Goal: Task Accomplishment & Management: Manage account settings

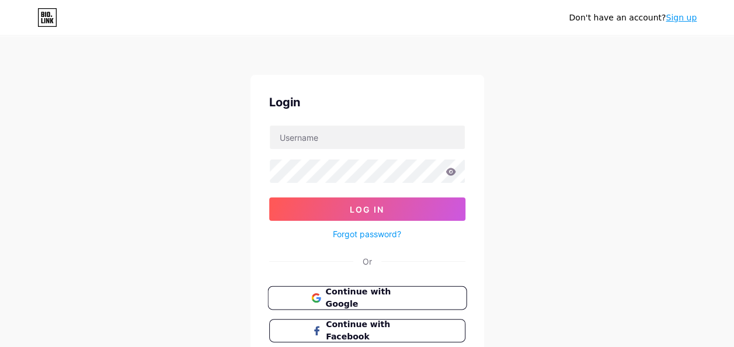
click at [362, 303] on button "Continue with Google" at bounding box center [366, 298] width 199 height 24
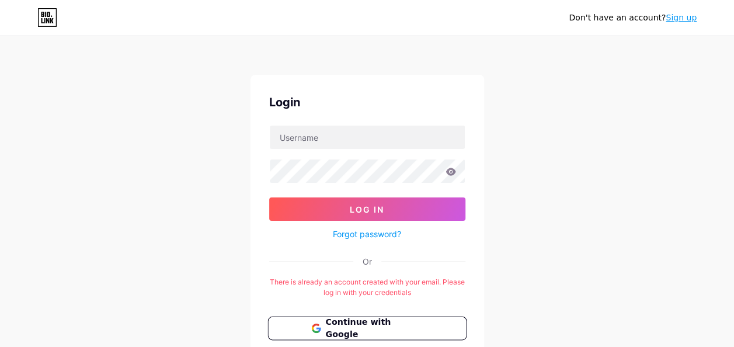
click at [369, 323] on span "Continue with Google" at bounding box center [373, 328] width 97 height 25
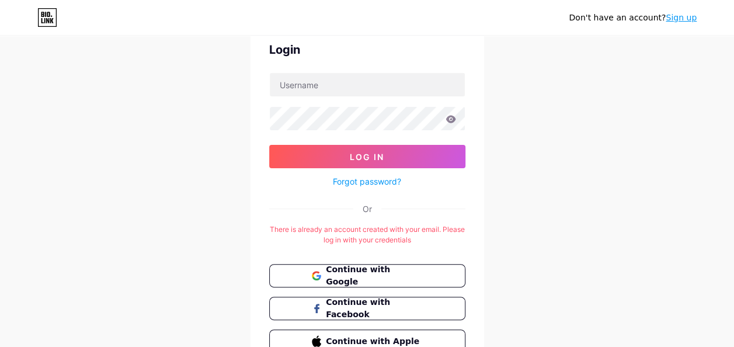
scroll to position [112, 0]
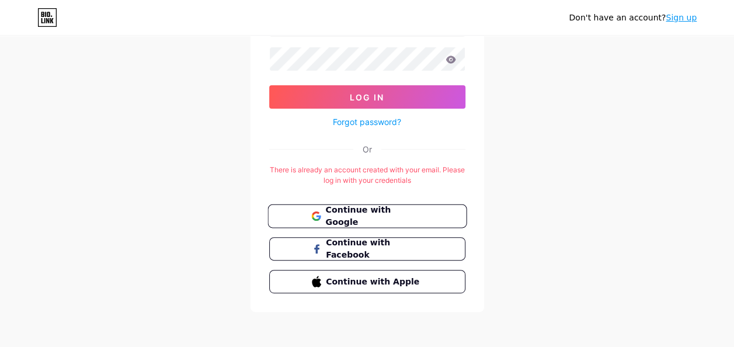
click at [387, 214] on span "Continue with Google" at bounding box center [373, 216] width 97 height 25
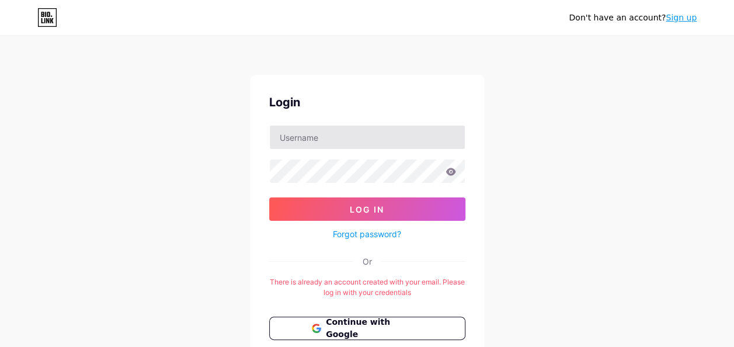
scroll to position [112, 0]
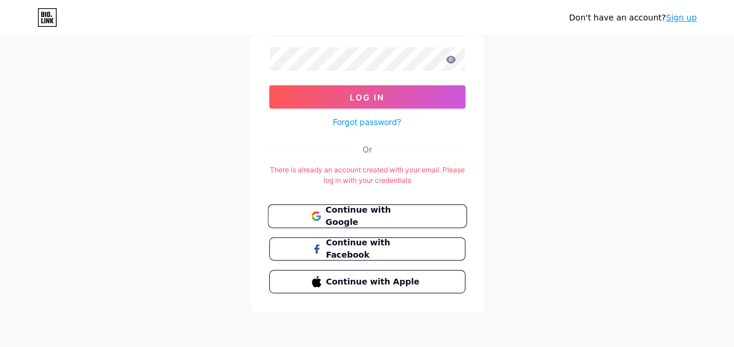
click at [393, 212] on span "Continue with Google" at bounding box center [373, 216] width 97 height 25
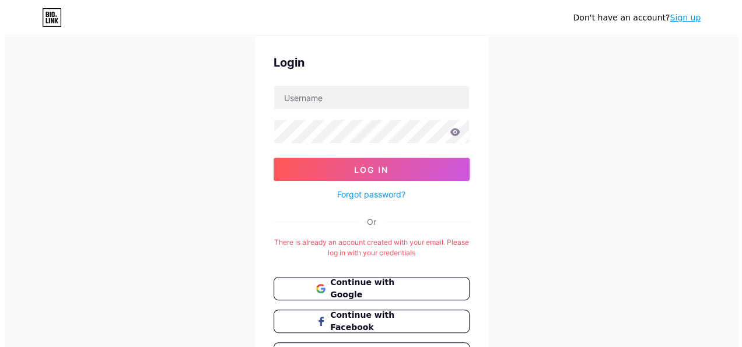
scroll to position [0, 0]
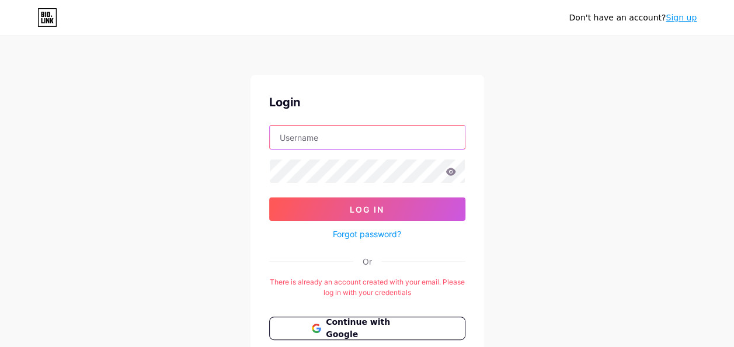
click at [315, 137] on input "text" at bounding box center [367, 136] width 195 height 23
type input "susiliahkrishnasamy@gmail.com"
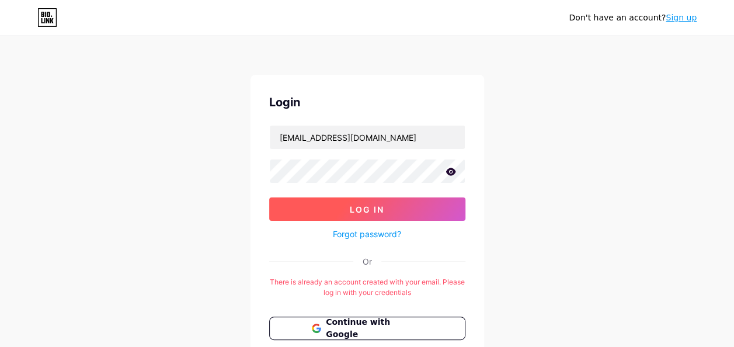
drag, startPoint x: 374, startPoint y: 209, endPoint x: 383, endPoint y: 216, distance: 11.2
click at [379, 214] on button "Log In" at bounding box center [367, 208] width 196 height 23
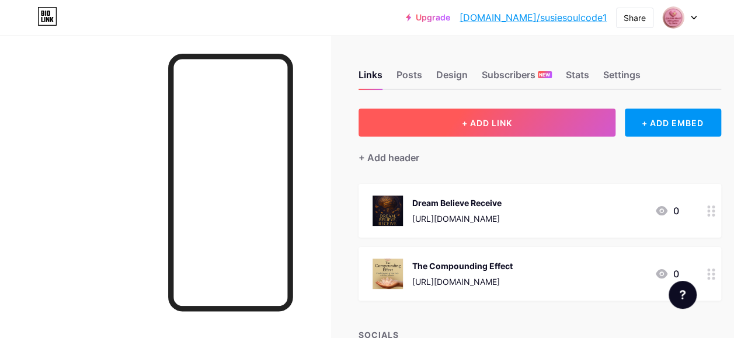
click at [504, 119] on span "+ ADD LINK" at bounding box center [487, 123] width 50 height 10
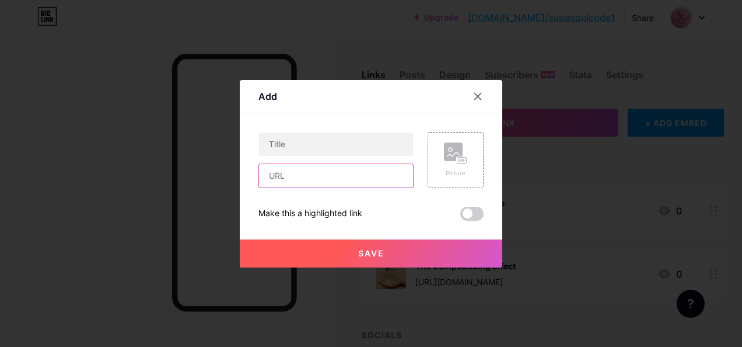
click at [281, 173] on input "text" at bounding box center [336, 175] width 154 height 23
paste input "https://www.tiktok.com/@susiesoulcode1"
type input "https://www.tiktok.com/@susiesoulcode1"
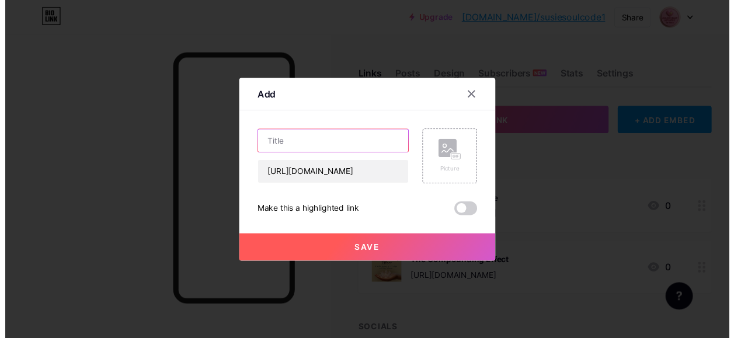
scroll to position [0, 0]
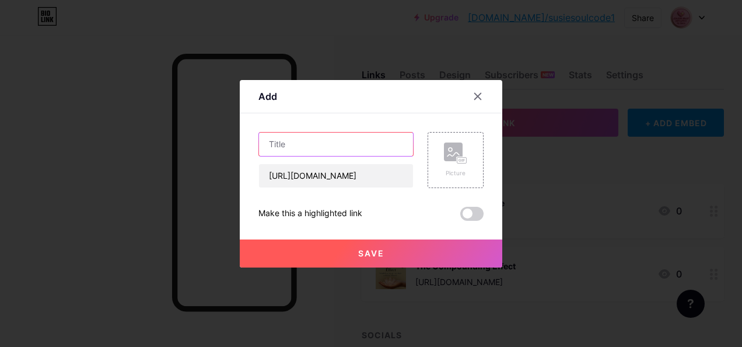
click at [281, 145] on input "text" at bounding box center [336, 143] width 154 height 23
type input "TIKTOK"
click at [375, 252] on span "Save" at bounding box center [371, 253] width 26 height 10
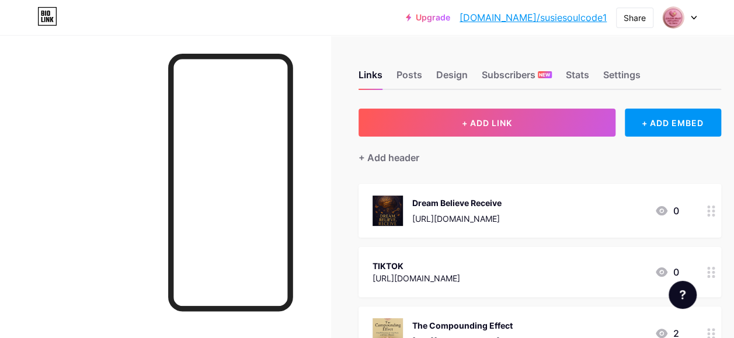
scroll to position [158, 0]
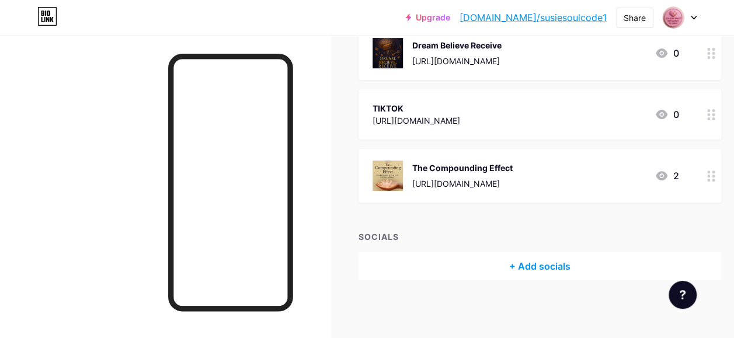
click at [549, 266] on div "+ Add socials" at bounding box center [539, 266] width 362 height 28
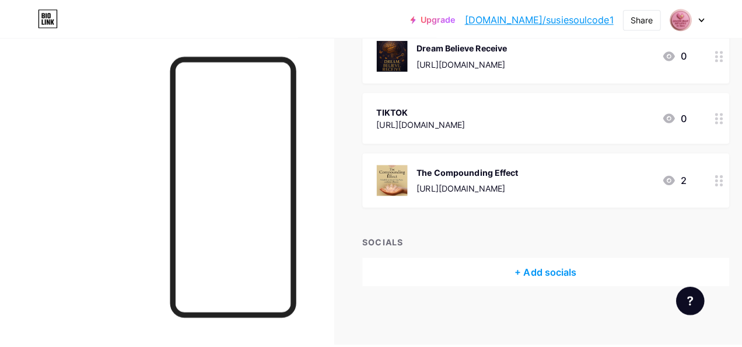
scroll to position [149, 0]
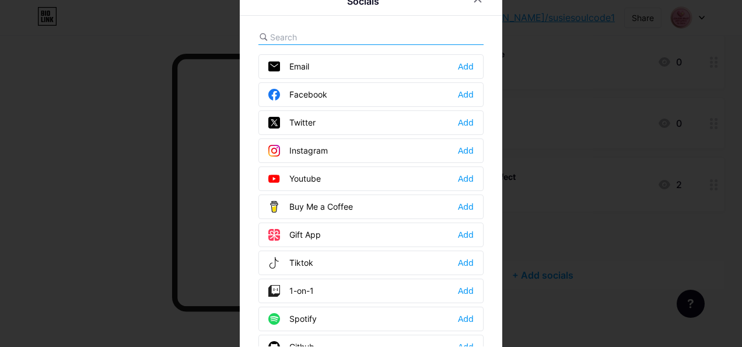
click at [92, 223] on div at bounding box center [371, 173] width 742 height 347
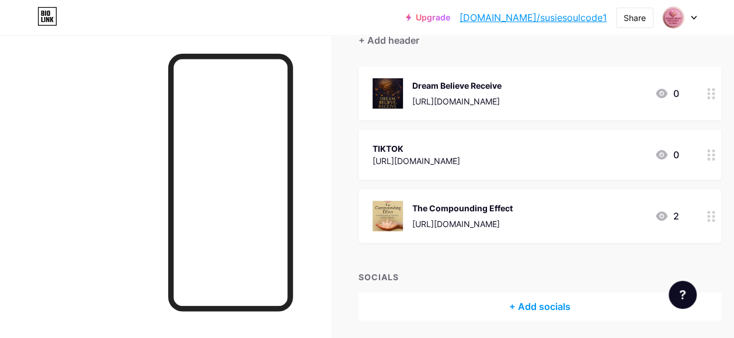
scroll to position [99, 0]
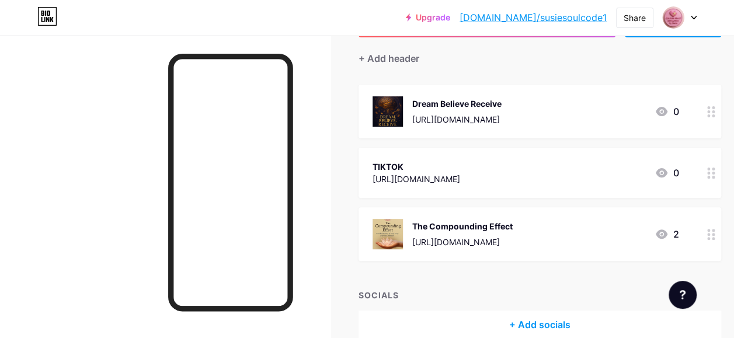
click at [715, 174] on icon at bounding box center [711, 172] width 8 height 11
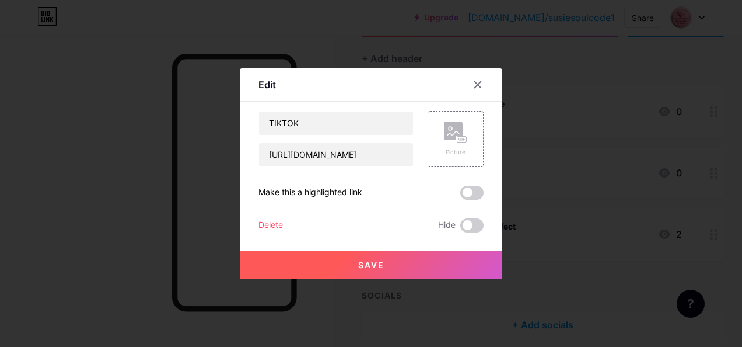
click at [263, 224] on div "Delete" at bounding box center [271, 225] width 25 height 14
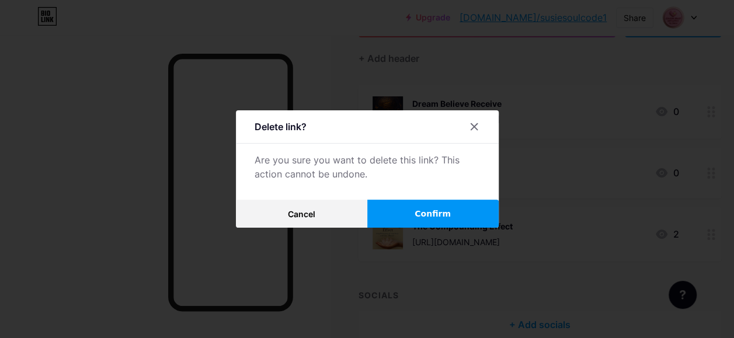
click at [463, 217] on button "Confirm" at bounding box center [432, 214] width 131 height 28
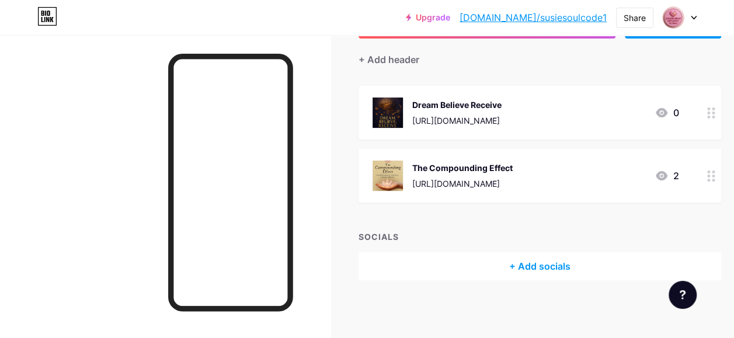
click at [545, 266] on div "+ Add socials" at bounding box center [539, 266] width 362 height 28
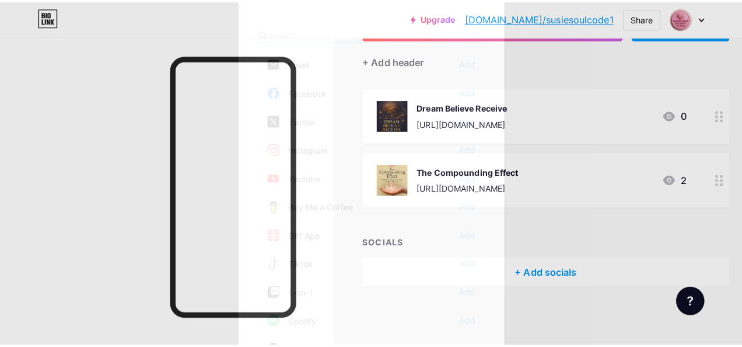
scroll to position [89, 0]
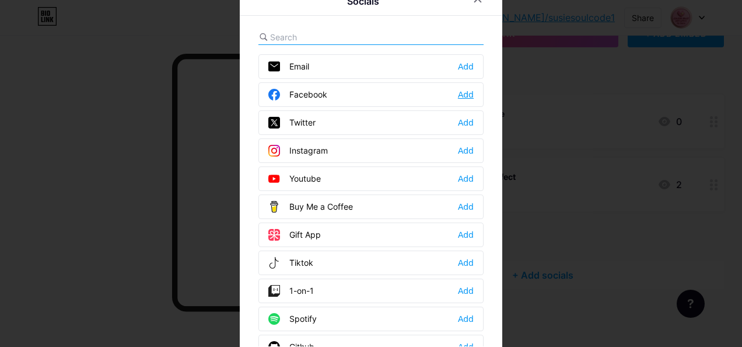
click at [460, 96] on div "Add" at bounding box center [466, 95] width 16 height 12
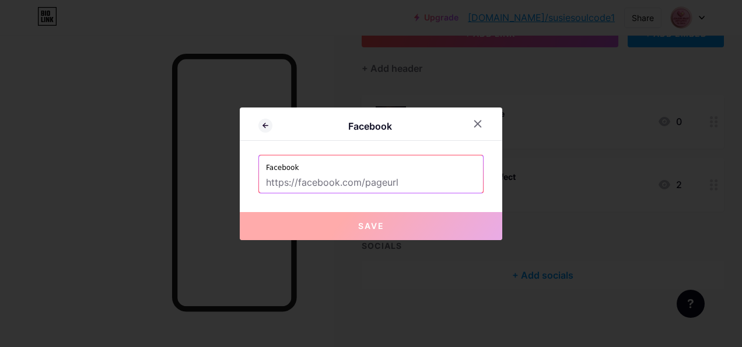
click at [266, 179] on input "text" at bounding box center [371, 183] width 210 height 20
paste input "https://www.facebook.com/profile.php?id=61577687128249"
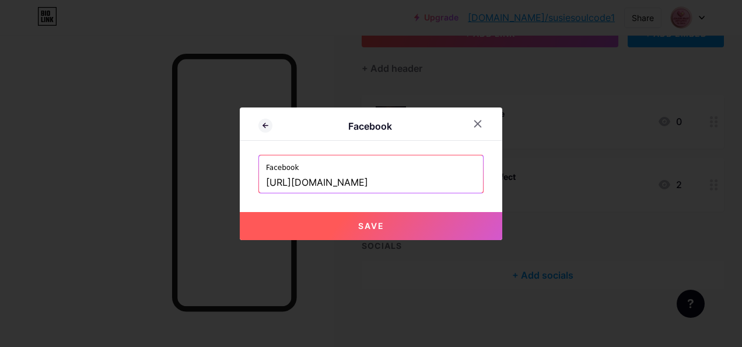
type input "https://www.facebook.com/profile.php?id=61577687128249"
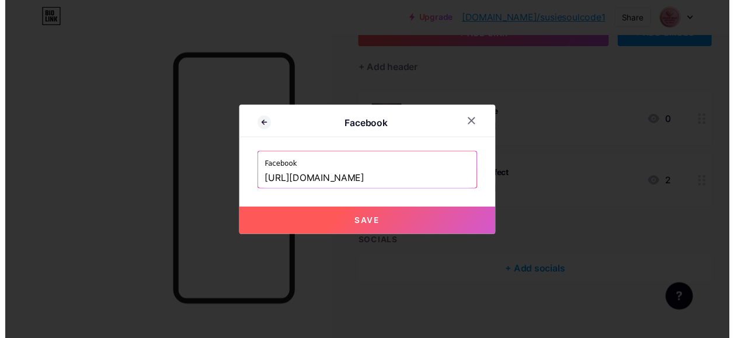
scroll to position [0, 0]
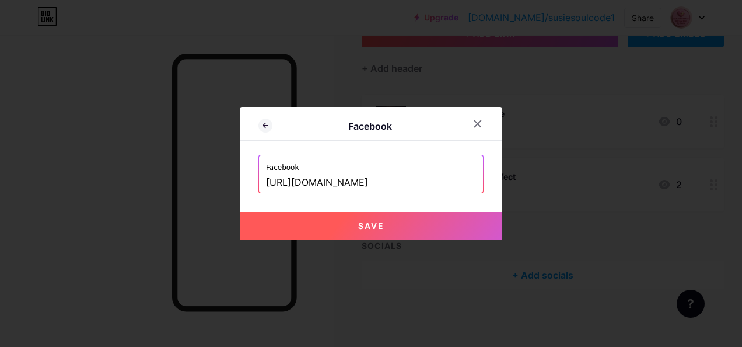
click at [365, 224] on span "Save" at bounding box center [371, 226] width 26 height 10
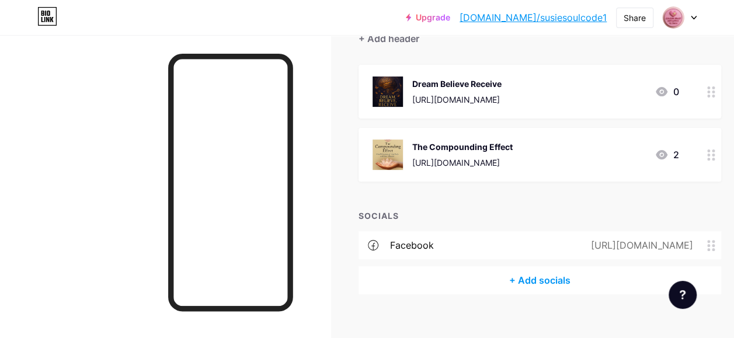
scroll to position [133, 0]
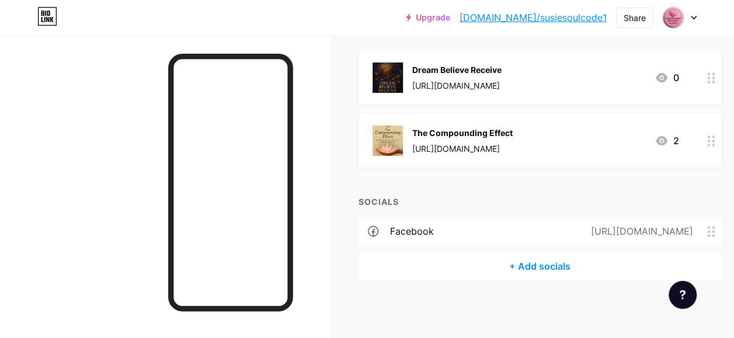
click at [542, 263] on div "+ Add socials" at bounding box center [539, 266] width 362 height 28
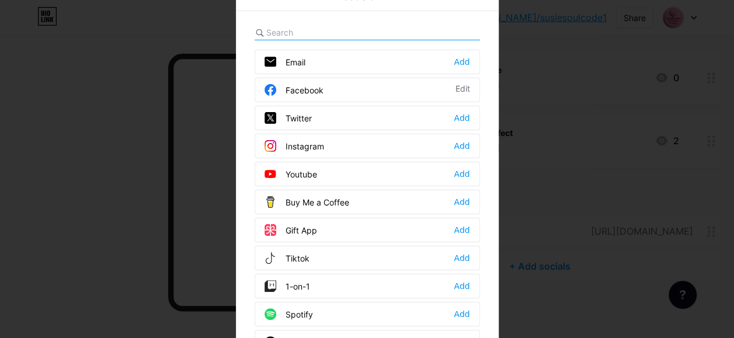
scroll to position [124, 0]
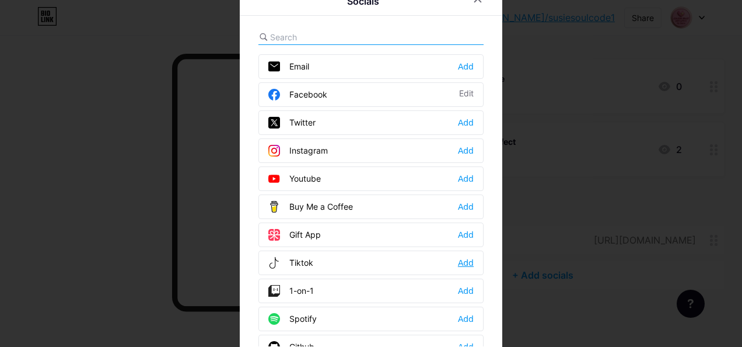
click at [463, 260] on div "Add" at bounding box center [466, 263] width 16 height 12
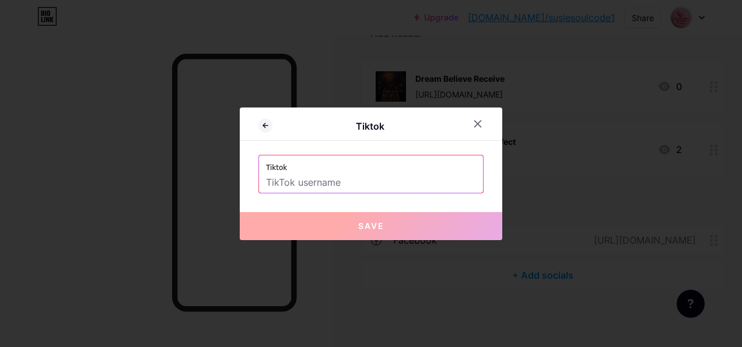
click at [266, 181] on input "text" at bounding box center [371, 183] width 210 height 20
paste input "https://www.tiktok.com/@susiesoulcode1"
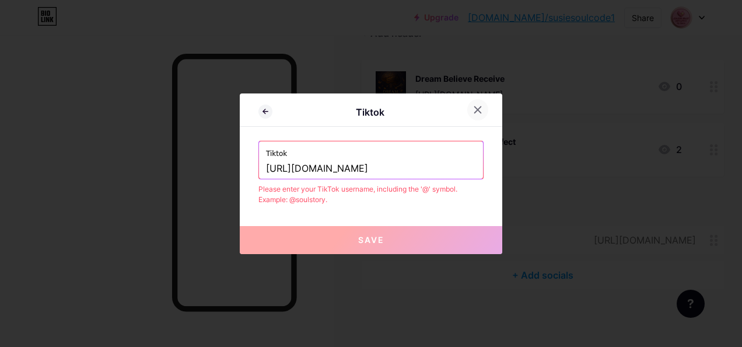
type input "https://www.tiktok.com/@susiesoulcode1"
click at [474, 111] on icon at bounding box center [477, 109] width 9 height 9
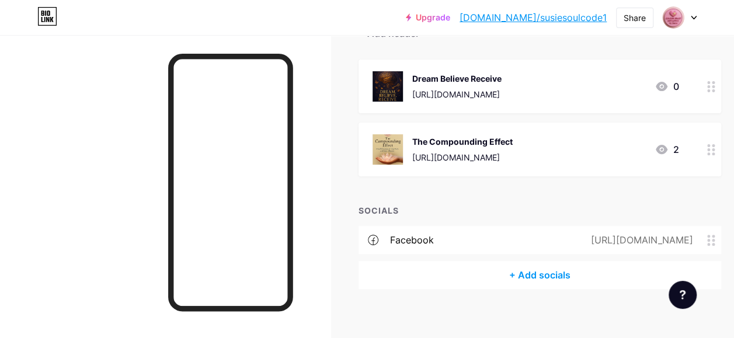
click at [554, 276] on div "+ Add socials" at bounding box center [539, 275] width 362 height 28
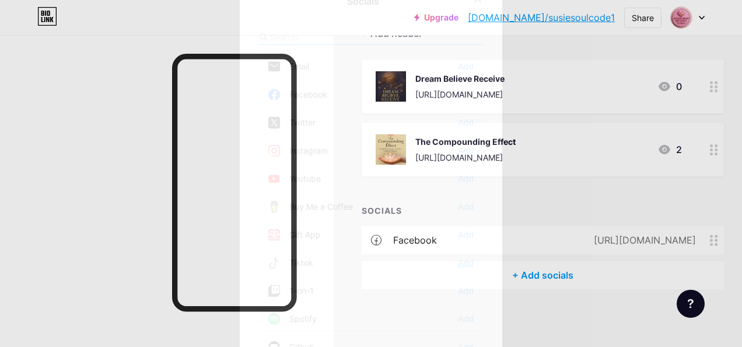
click at [465, 262] on div "Add" at bounding box center [466, 263] width 16 height 12
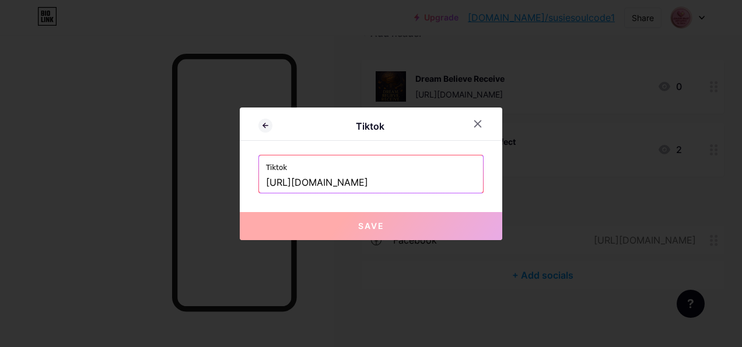
click at [364, 232] on button "Save" at bounding box center [371, 226] width 263 height 28
click at [368, 181] on input "https://www.tiktok.com/@susiesoulcode1" at bounding box center [371, 183] width 210 height 20
click at [454, 179] on input "https://www.tiktok.com/@susiesoulcode1" at bounding box center [371, 183] width 210 height 20
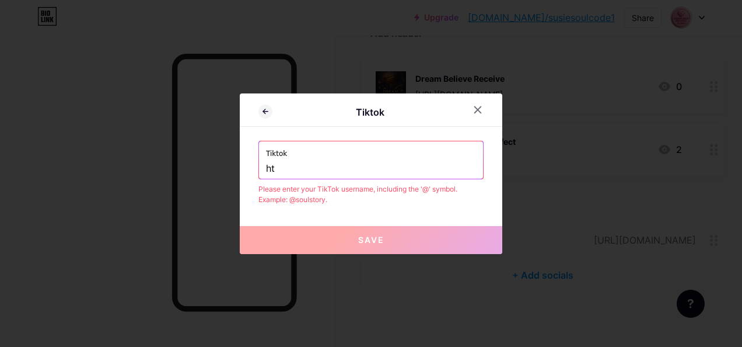
type input "h"
paste input "https://www.tiktok.com/@susiesoulcode1"
click at [364, 167] on input "https://www.tiktok.com/@susiesoulcode1" at bounding box center [371, 169] width 210 height 20
click at [367, 168] on input "https://www.tiktok.com/@susiesoulcode1" at bounding box center [371, 169] width 210 height 20
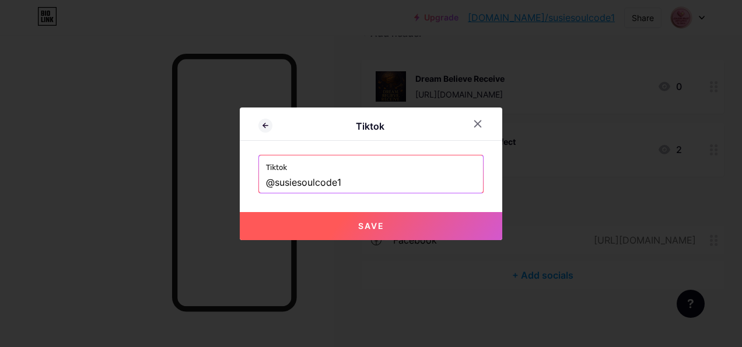
click at [385, 228] on button "Save" at bounding box center [371, 226] width 263 height 28
type input "https://tiktok.com/@susiesoulcode1"
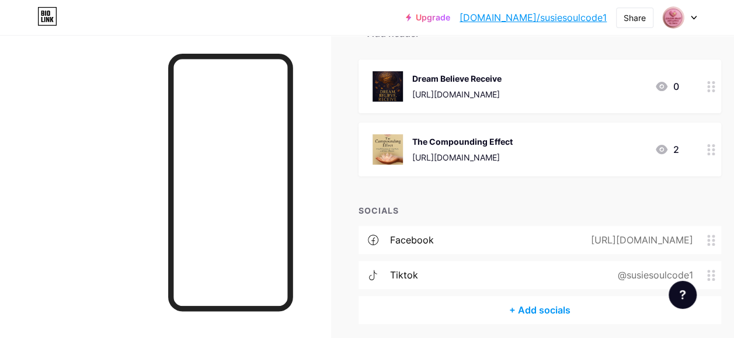
click at [407, 278] on div "tiktok" at bounding box center [404, 275] width 28 height 14
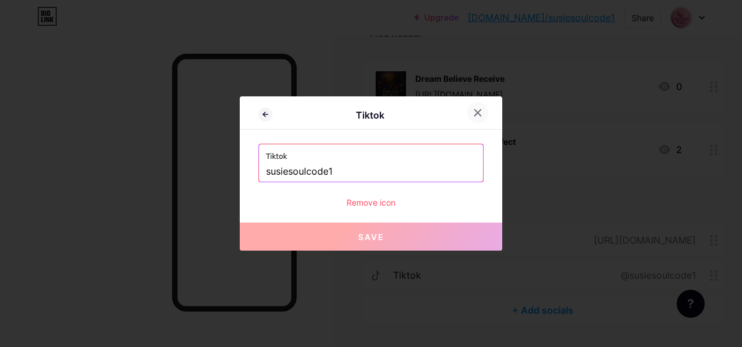
click at [475, 114] on icon at bounding box center [478, 113] width 6 height 6
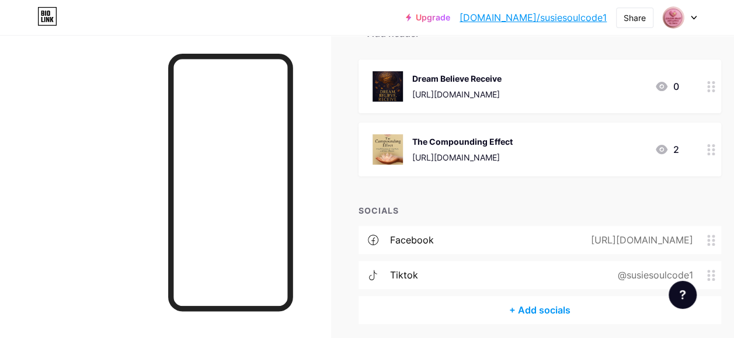
click at [663, 272] on div "Feature requests Help center Contact support" at bounding box center [677, 289] width 37 height 37
click at [526, 310] on div "+ Add socials" at bounding box center [539, 310] width 362 height 28
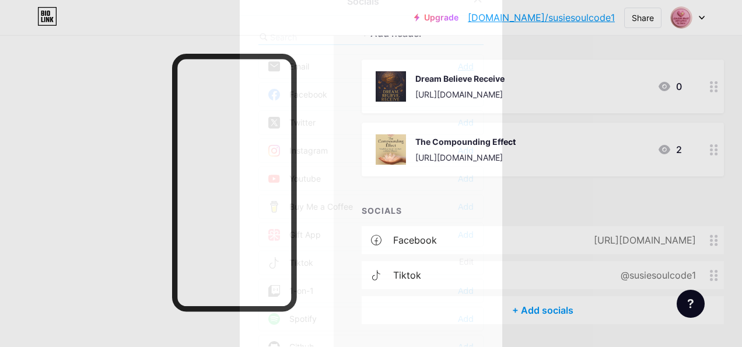
click at [469, 67] on div "Add" at bounding box center [466, 67] width 16 height 12
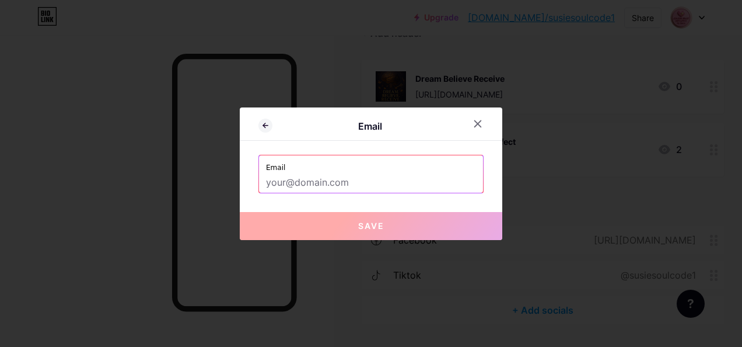
click at [278, 180] on input "text" at bounding box center [371, 183] width 210 height 20
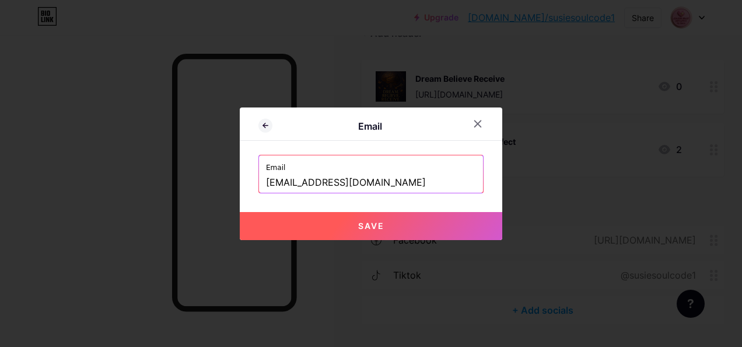
click at [364, 225] on span "Save" at bounding box center [371, 226] width 26 height 10
type input "mailto:susiliahkrishnasamy@gmail.com"
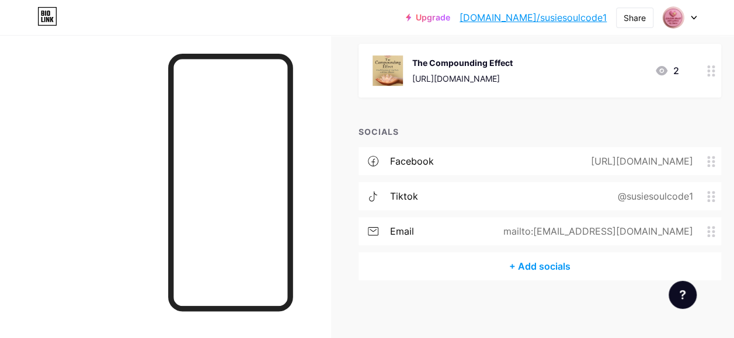
click at [552, 263] on div "+ Add socials" at bounding box center [539, 266] width 362 height 28
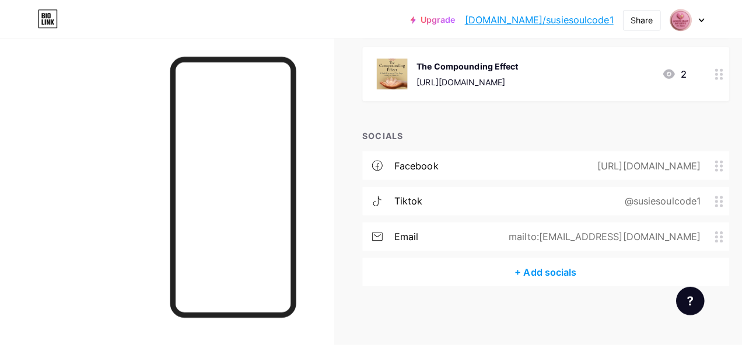
scroll to position [194, 0]
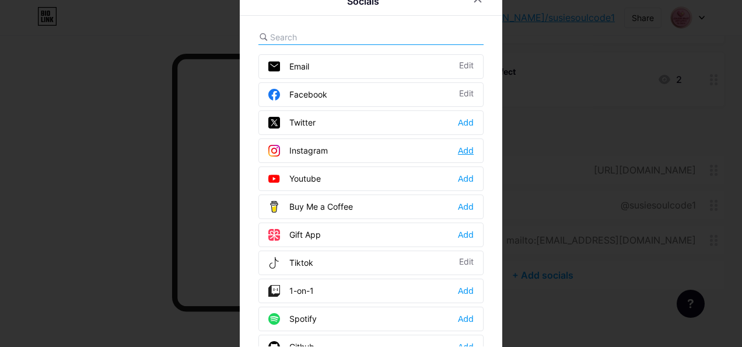
click at [465, 149] on div "Add" at bounding box center [466, 151] width 16 height 12
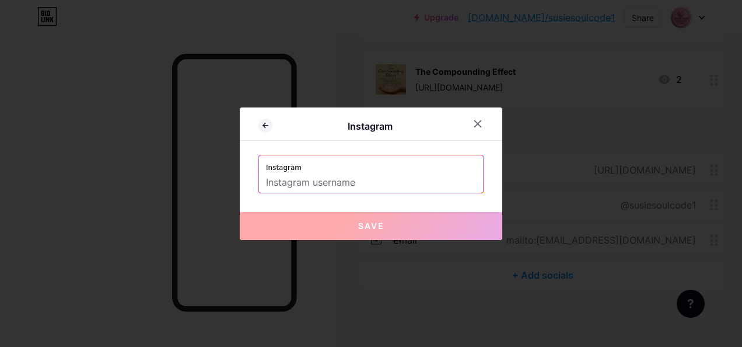
click at [270, 185] on input "text" at bounding box center [371, 183] width 210 height 20
paste input "https://www.instagram.com/susiekrishnasamy/?hl=en"
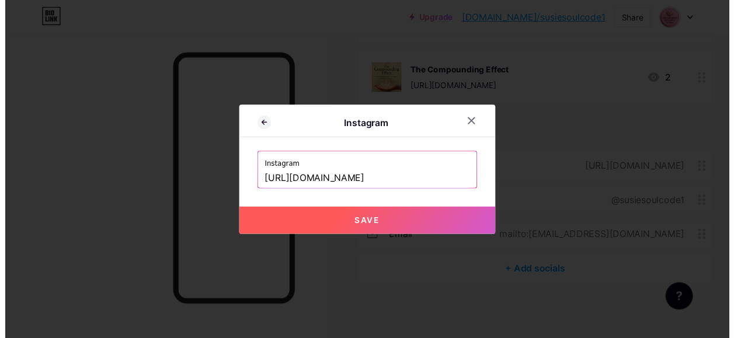
scroll to position [0, 0]
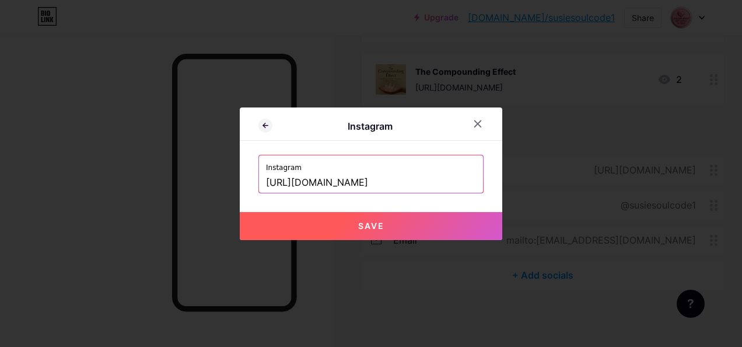
click at [374, 226] on span "Save" at bounding box center [371, 226] width 26 height 10
type input "https://instagram.com/https://www.instagram.com/susiekrishnasamy/?hl=en"
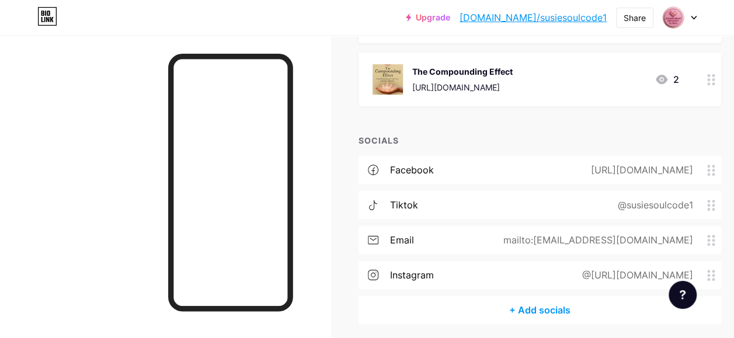
click at [547, 313] on div "+ Add socials" at bounding box center [539, 310] width 362 height 28
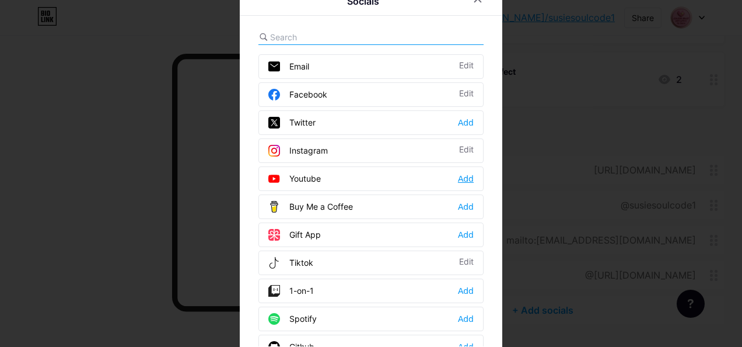
click at [462, 179] on div "Add" at bounding box center [466, 179] width 16 height 12
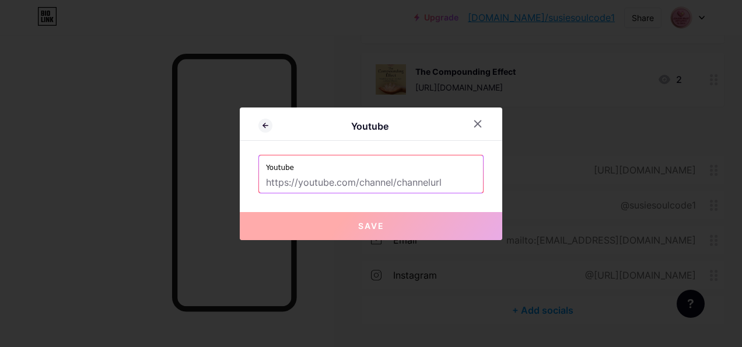
click at [266, 184] on input "text" at bounding box center [371, 183] width 210 height 20
paste input "https://www.youtube.com/@susiesoulcode1"
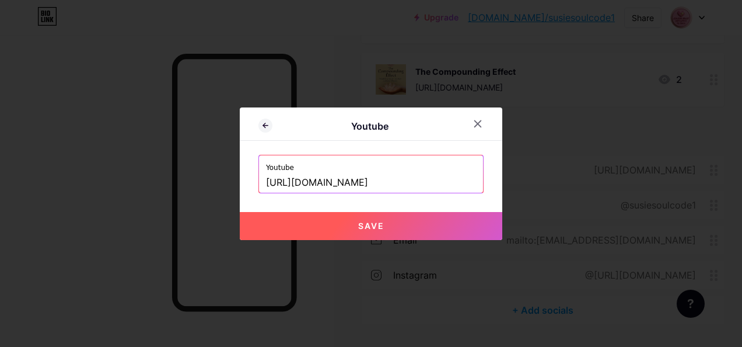
type input "https://www.youtube.com/@susiesoulcode1"
click at [373, 224] on span "Save" at bounding box center [371, 226] width 26 height 10
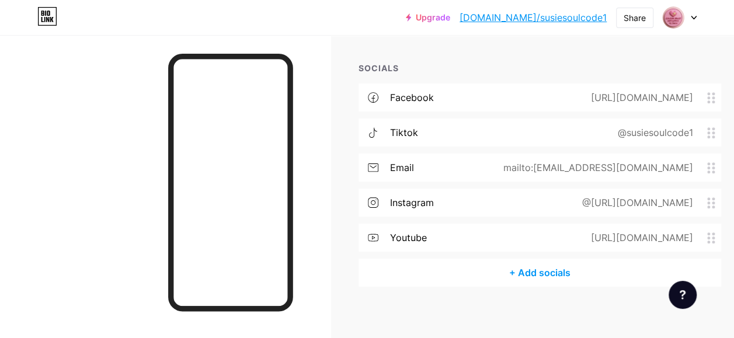
scroll to position [273, 0]
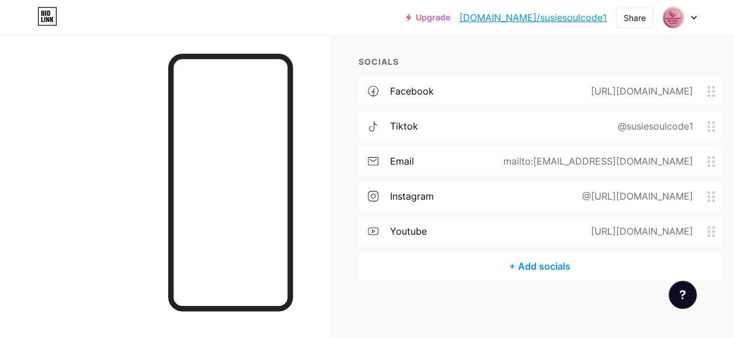
click at [585, 160] on div "mailto:susiliahkrishnasamy@gmail.com" at bounding box center [595, 161] width 222 height 14
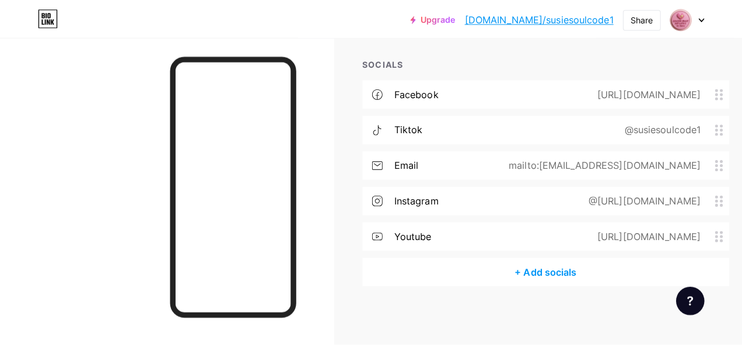
scroll to position [264, 0]
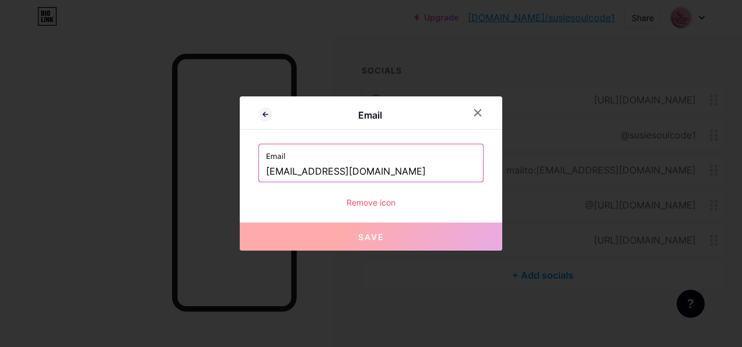
click at [414, 167] on input "[EMAIL_ADDRESS][DOMAIN_NAME]" at bounding box center [371, 172] width 210 height 20
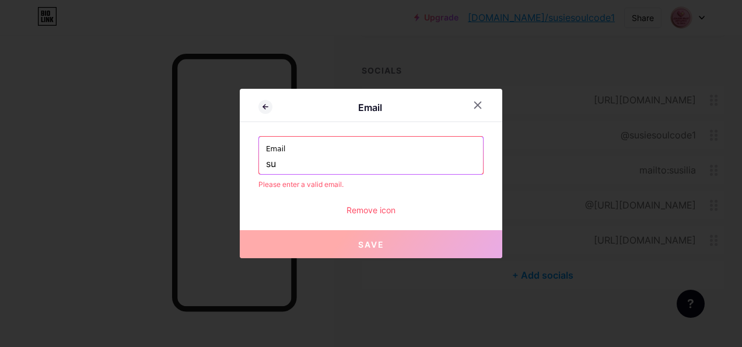
type input "s"
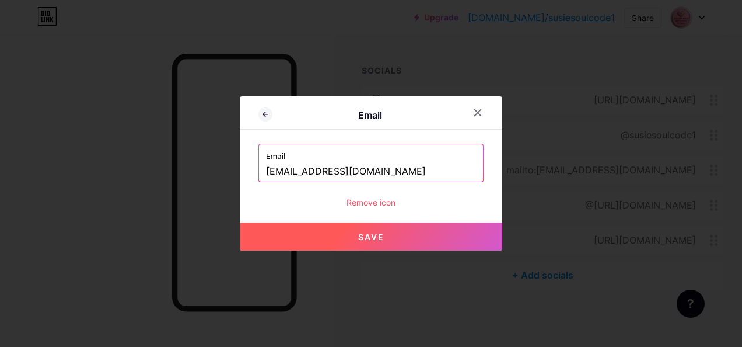
click at [381, 224] on button "Save" at bounding box center [371, 236] width 263 height 28
type input "mailto:susiekrishnasamy@gmail.com"
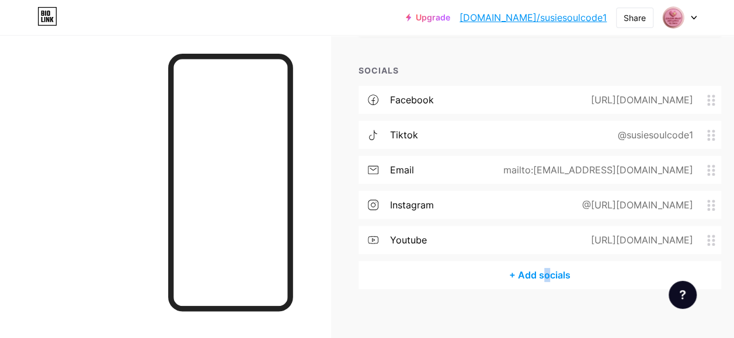
click at [550, 275] on div "+ Add socials" at bounding box center [539, 275] width 362 height 28
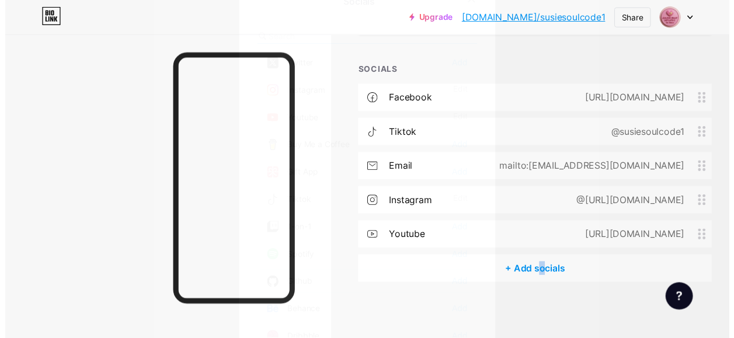
scroll to position [0, 0]
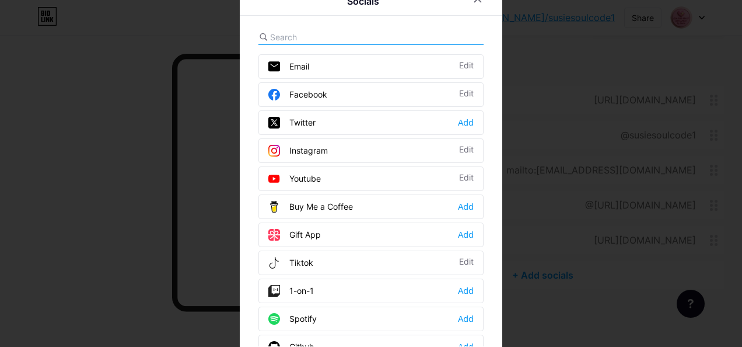
click at [610, 325] on div at bounding box center [371, 173] width 742 height 347
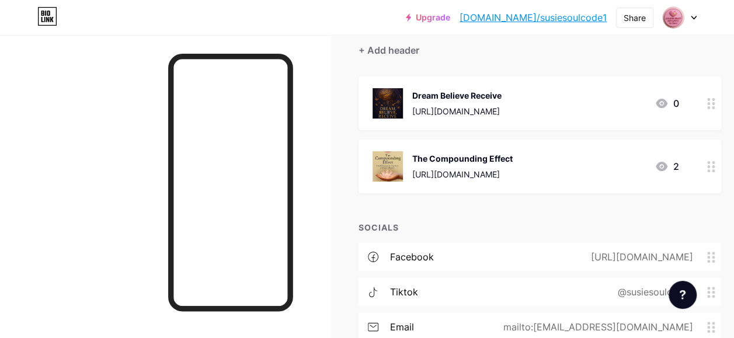
scroll to position [31, 0]
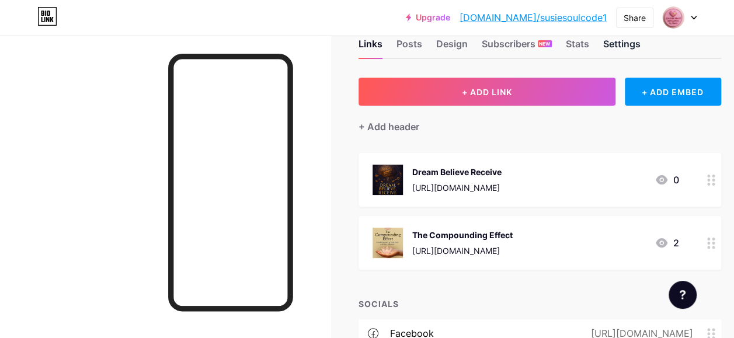
click at [621, 48] on div "Settings" at bounding box center [621, 47] width 37 height 21
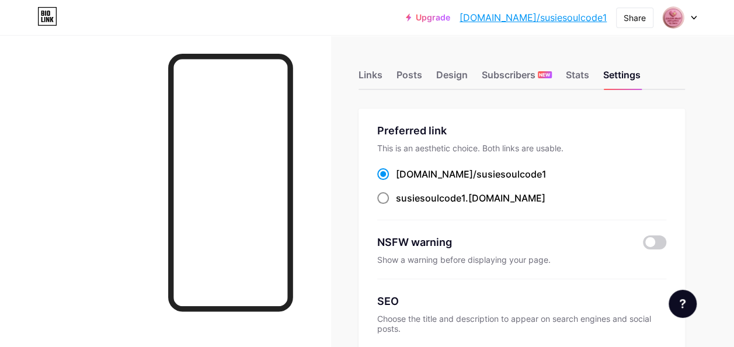
click at [397, 202] on label "susiesoulcode1 .[DOMAIN_NAME]" at bounding box center [461, 198] width 168 height 14
click at [397, 205] on input "susiesoulcode1 .[DOMAIN_NAME]" at bounding box center [400, 209] width 8 height 8
radio input "true"
click at [389, 173] on span at bounding box center [383, 174] width 12 height 12
click at [396, 181] on input "bio.link/ susiesoulcode1" at bounding box center [400, 185] width 8 height 8
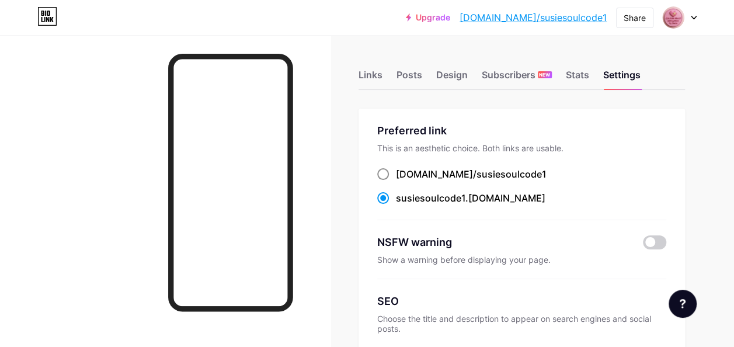
radio input "true"
click at [389, 197] on span at bounding box center [383, 198] width 12 height 12
click at [396, 205] on input "susiesoulcode1 .[DOMAIN_NAME]" at bounding box center [400, 209] width 8 height 8
radio input "true"
click at [659, 242] on span at bounding box center [654, 242] width 23 height 14
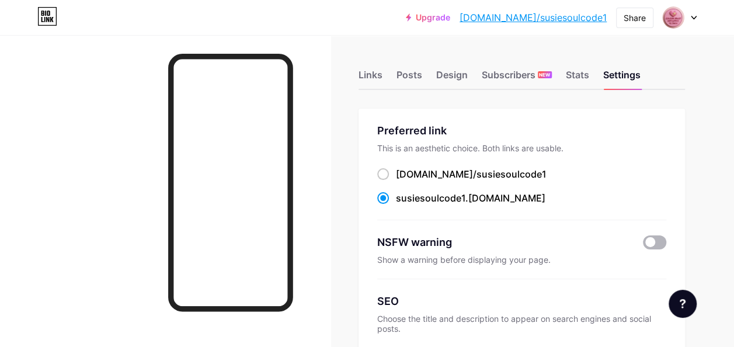
click at [643, 245] on input "checkbox" at bounding box center [643, 245] width 0 height 0
click at [659, 242] on span at bounding box center [654, 242] width 23 height 14
click at [643, 245] on input "checkbox" at bounding box center [643, 245] width 0 height 0
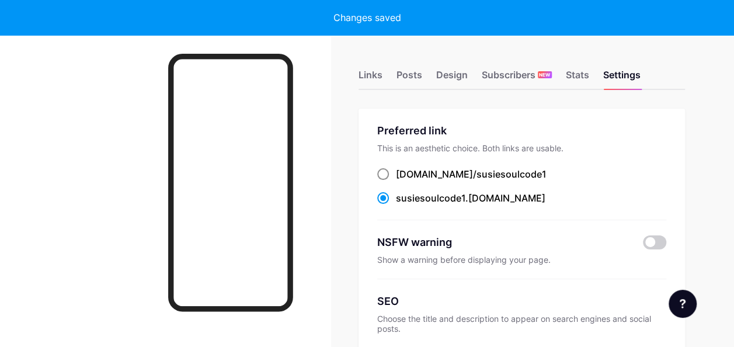
click at [383, 175] on span at bounding box center [383, 174] width 12 height 12
click at [396, 181] on input "bio.link/ susiesoulcode1" at bounding box center [400, 185] width 8 height 8
radio input "true"
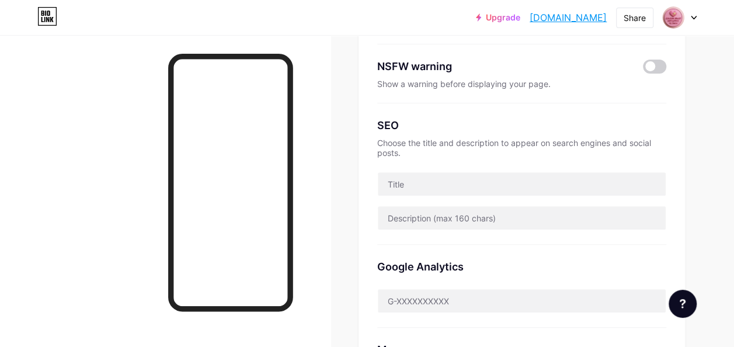
scroll to position [233, 0]
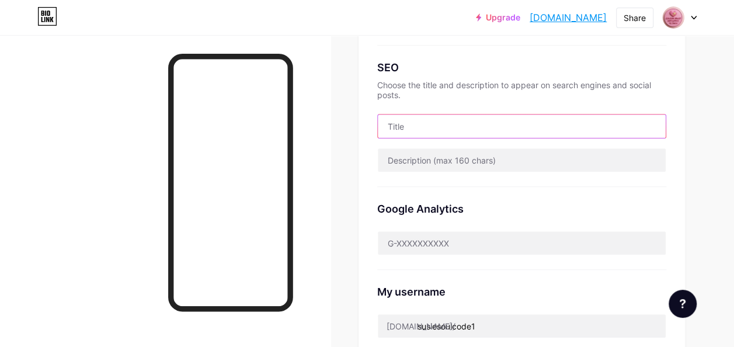
click at [421, 130] on input "text" at bounding box center [522, 125] width 288 height 23
type input "m"
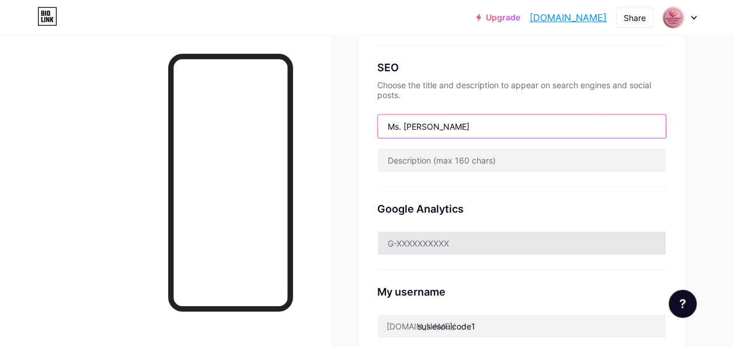
scroll to position [409, 0]
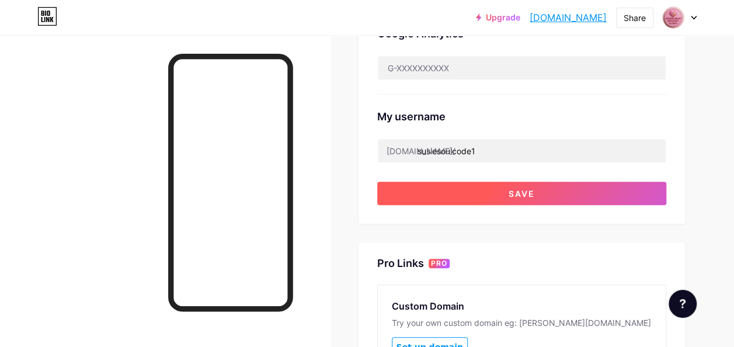
type input "Ms. [PERSON_NAME]"
click at [522, 192] on span "Save" at bounding box center [521, 194] width 26 height 10
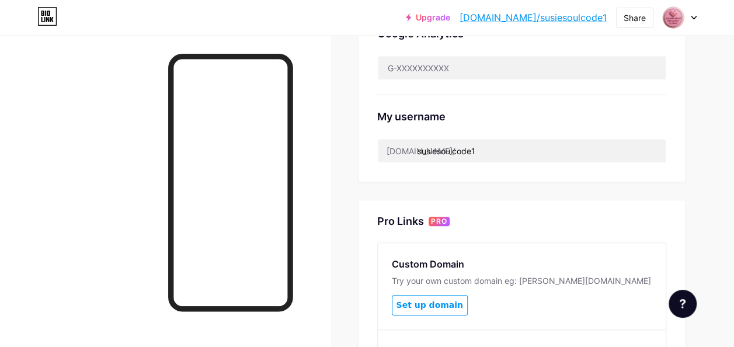
click at [690, 22] on div at bounding box center [679, 17] width 34 height 21
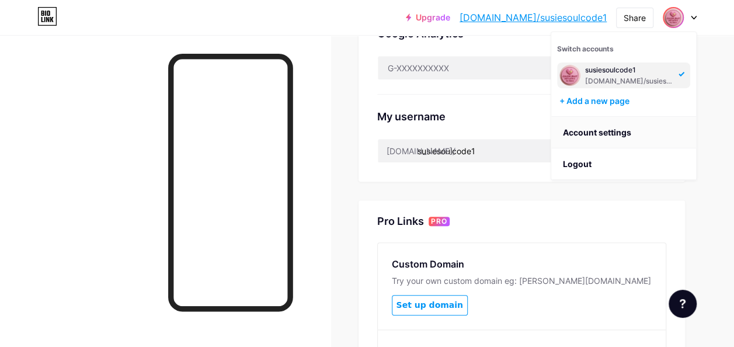
click at [595, 131] on link "Account settings" at bounding box center [623, 133] width 145 height 32
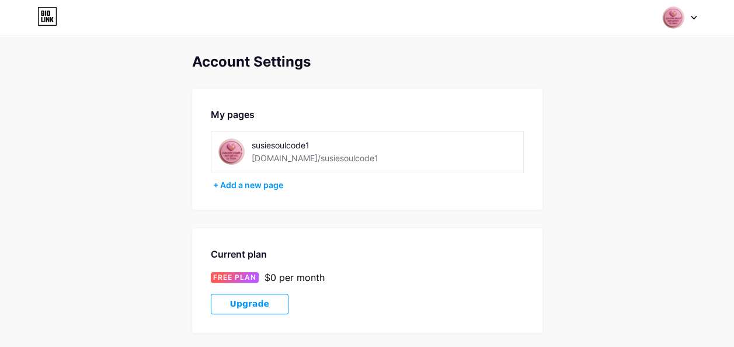
click at [671, 18] on img at bounding box center [673, 17] width 22 height 22
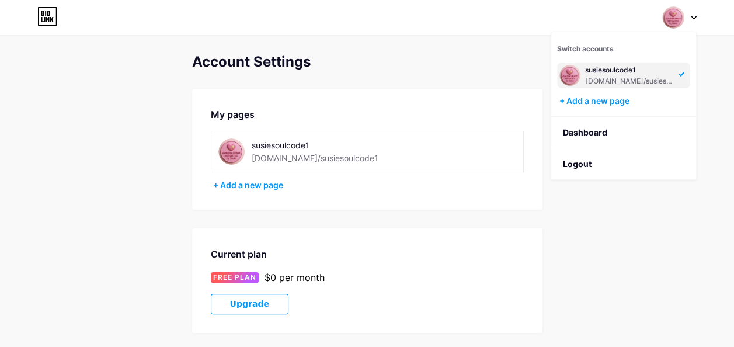
click at [623, 68] on div "susiesoulcode1" at bounding box center [630, 69] width 90 height 9
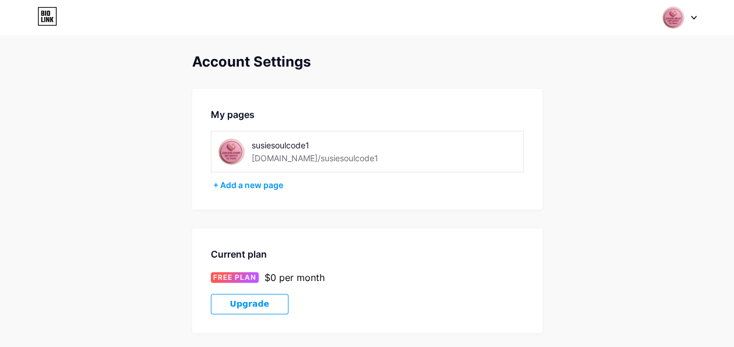
click at [693, 16] on icon at bounding box center [693, 18] width 6 height 4
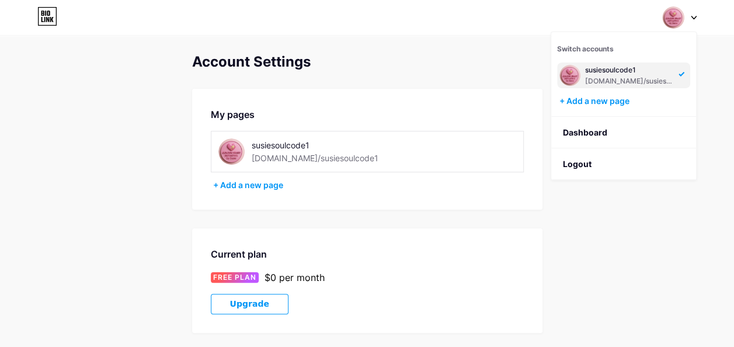
click at [610, 67] on div "susiesoulcode1" at bounding box center [630, 69] width 90 height 9
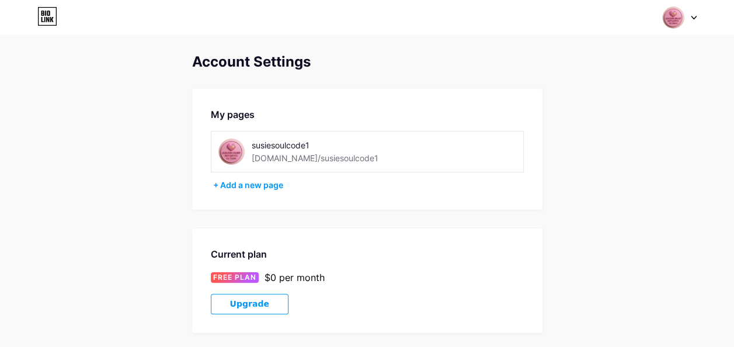
click at [228, 153] on img at bounding box center [231, 151] width 26 height 26
click at [274, 148] on div "susiesoulcode1" at bounding box center [334, 145] width 165 height 12
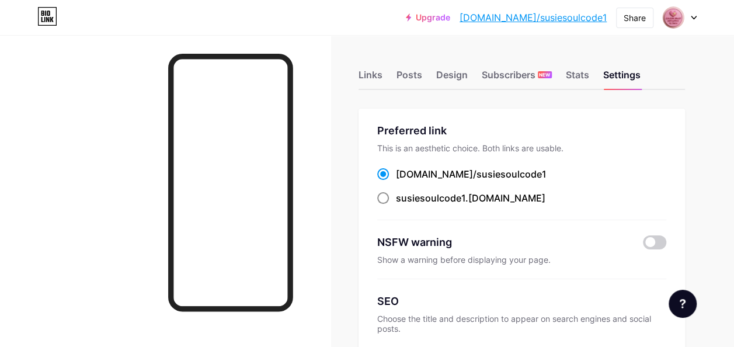
click at [389, 197] on span at bounding box center [383, 198] width 12 height 12
click at [396, 205] on input "susiesoulcode1 .[DOMAIN_NAME]" at bounding box center [400, 209] width 8 height 8
radio input "true"
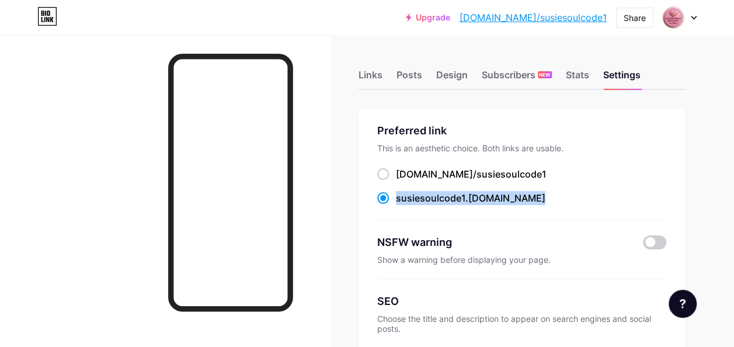
drag, startPoint x: 506, startPoint y: 196, endPoint x: 389, endPoint y: 192, distance: 116.8
click at [389, 192] on div "susiesoulcode1 .[DOMAIN_NAME]" at bounding box center [521, 198] width 289 height 15
copy label "susiesoulcode1 .[DOMAIN_NAME]"
